Goal: Go to known website: Go to known website

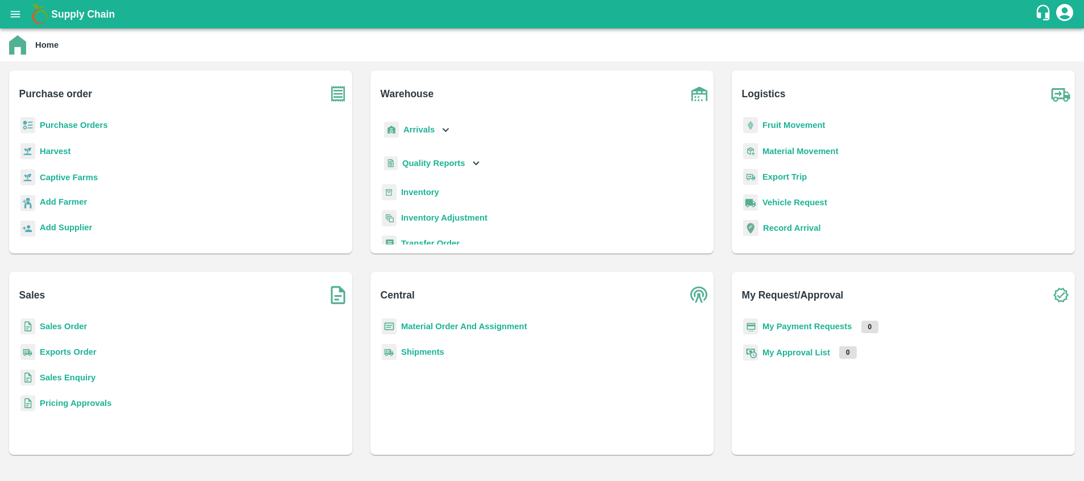
click at [18, 13] on icon "open drawer" at bounding box center [15, 14] width 13 height 13
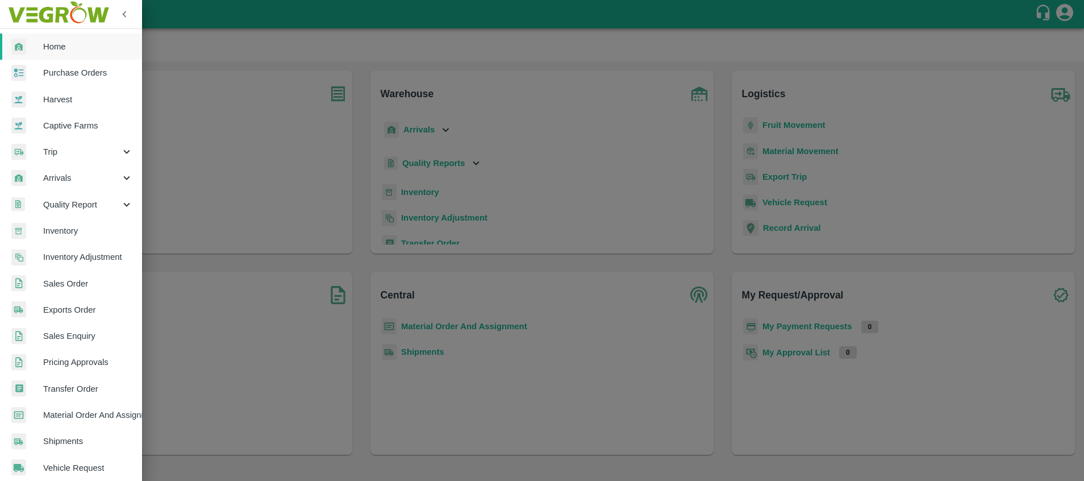
click at [258, 435] on div at bounding box center [542, 240] width 1084 height 481
